Goal: Find specific page/section: Find specific page/section

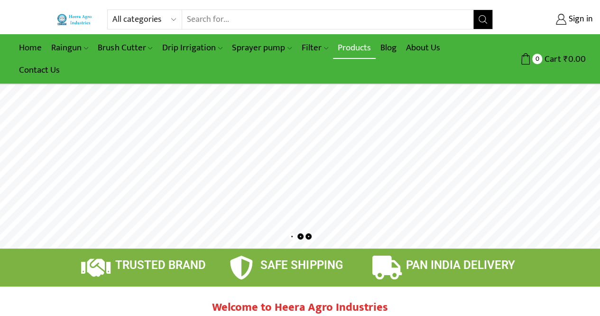
click at [362, 47] on link "Products" at bounding box center [354, 48] width 43 height 22
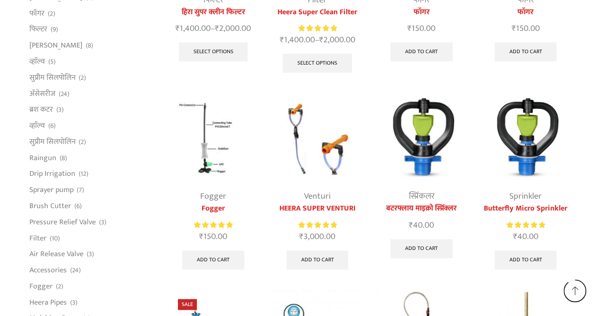
scroll to position [2276, 0]
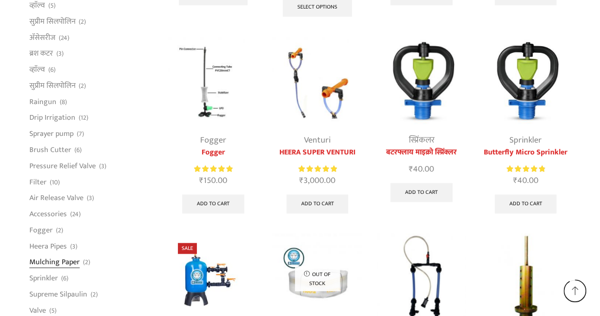
click at [67, 261] on link "Mulching Paper" at bounding box center [54, 262] width 50 height 16
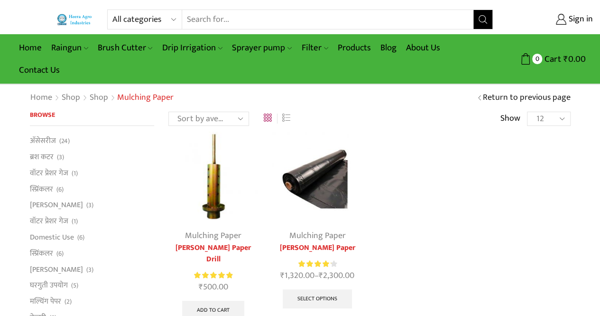
click at [171, 21] on select "All categories Accessories Air Release Valve Brush Cutter Domestic Use Drip Irr…" at bounding box center [148, 19] width 70 height 19
select select "drip-irrigation-hi"
click at [113, 10] on select "All categories Accessories Air Release Valve Brush Cutter Domestic Use Drip Irr…" at bounding box center [148, 19] width 70 height 19
